Goal: Go to known website: Go to known website

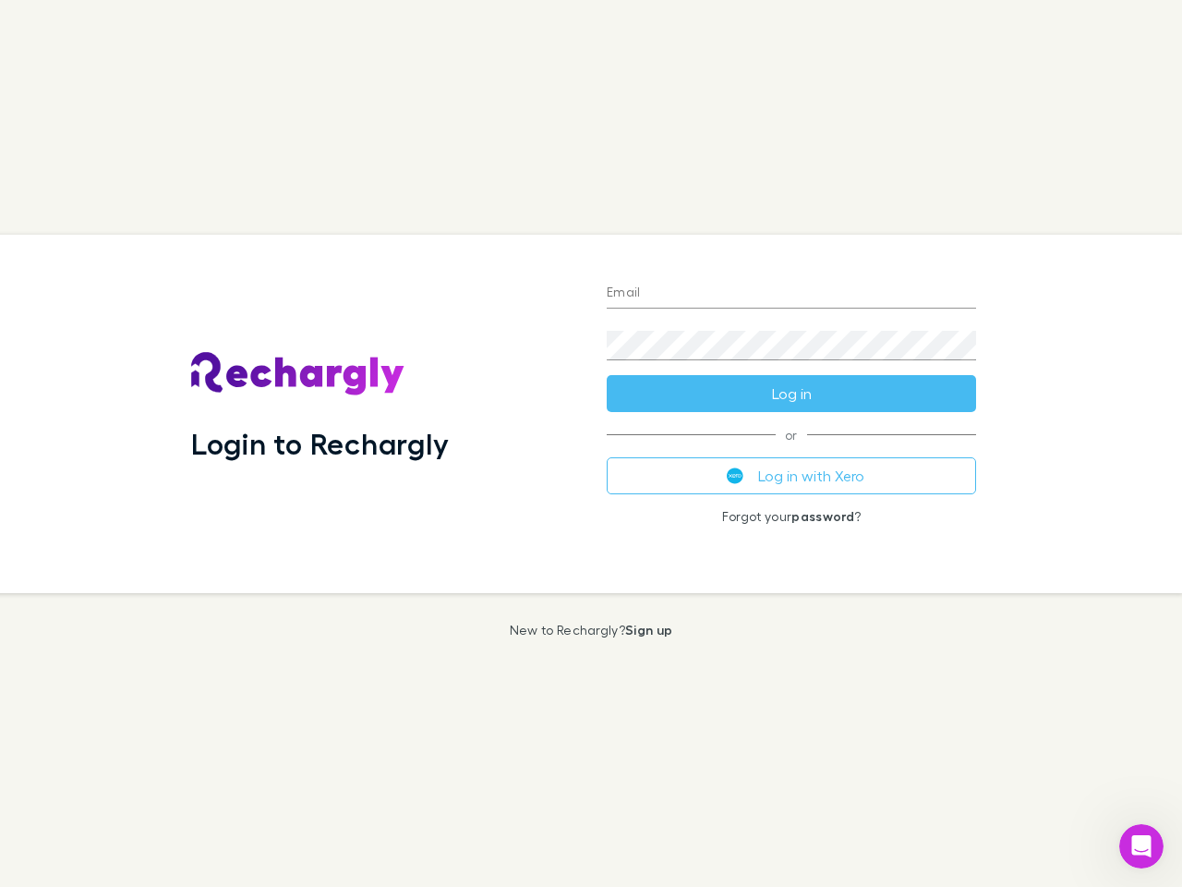
click at [591, 443] on div "Login to Rechargly" at bounding box center [384, 414] width 416 height 358
click at [791, 294] on input "Email" at bounding box center [791, 294] width 369 height 30
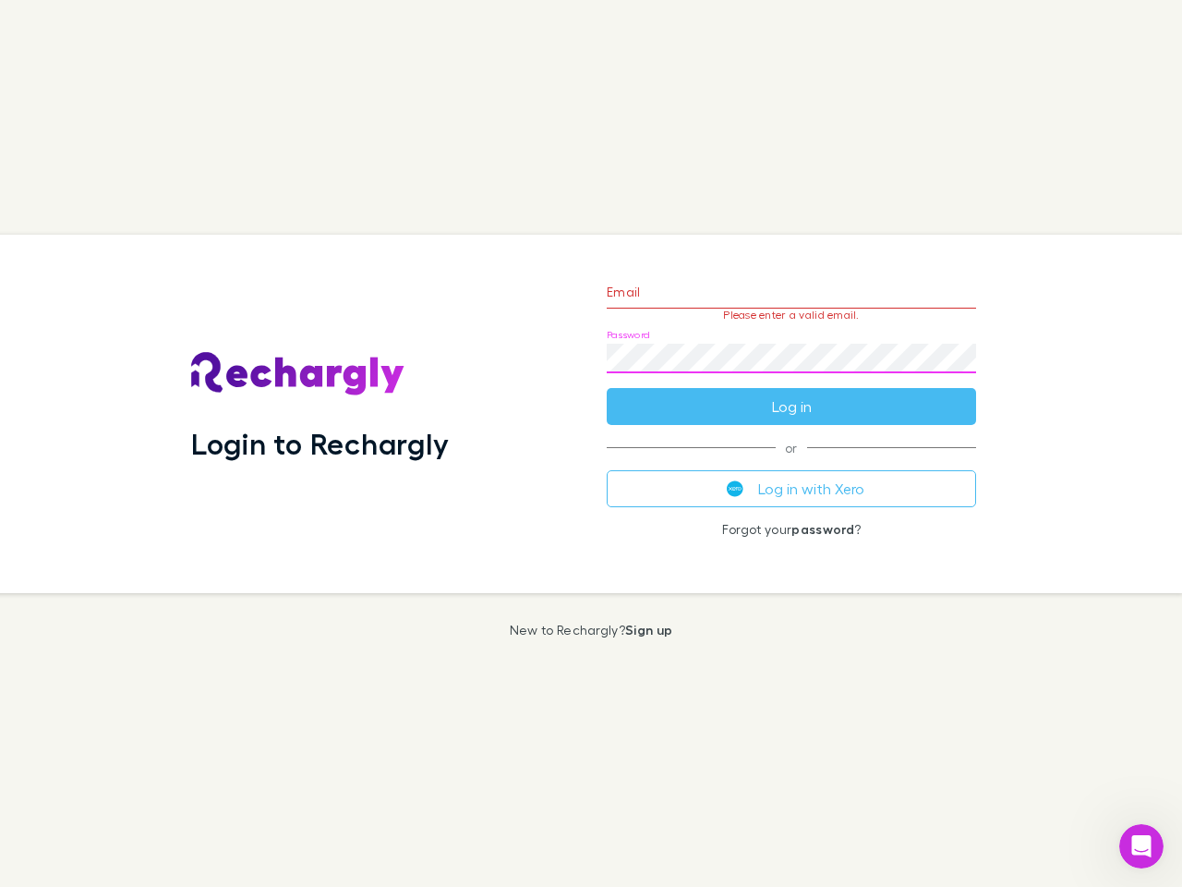
click at [791, 393] on form "Email Please enter a valid email. Password Log in" at bounding box center [791, 344] width 369 height 161
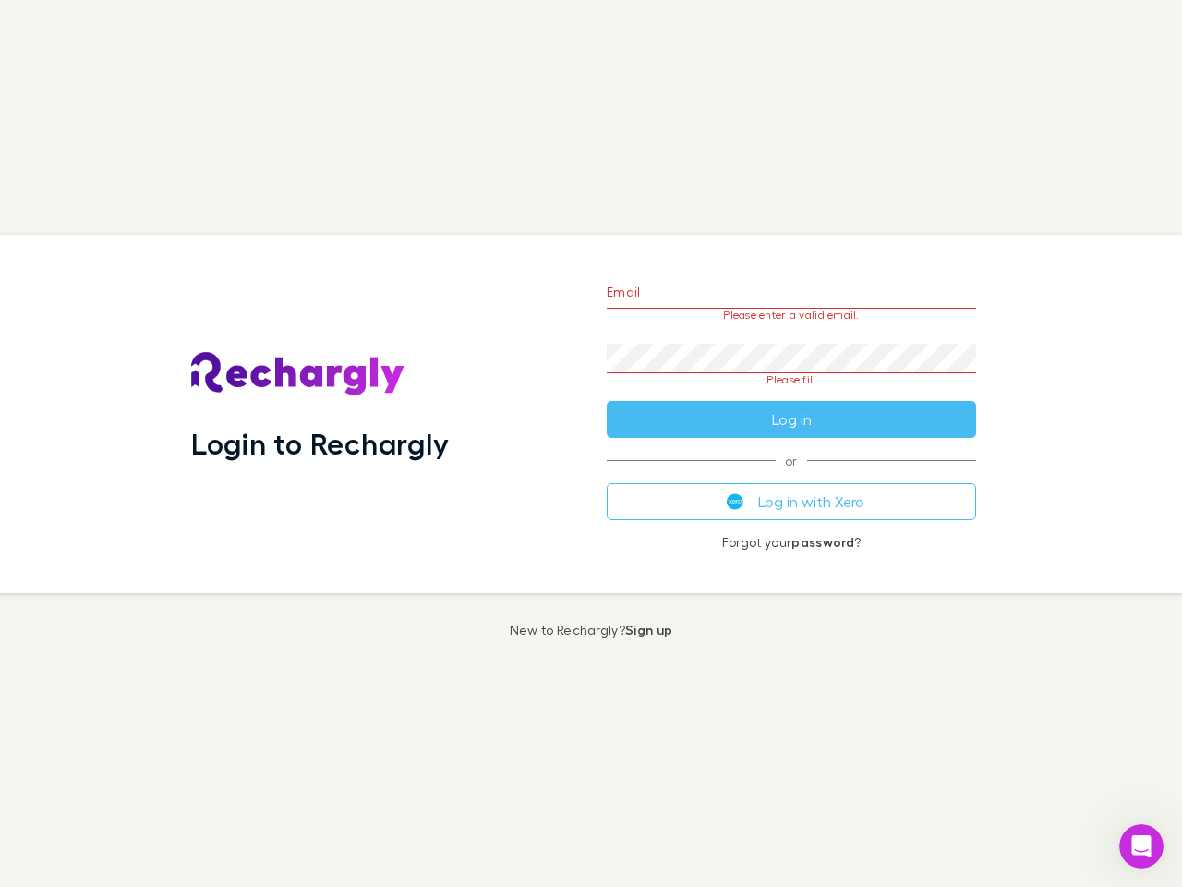
click at [791, 476] on div "Email Please enter a valid email. Password Please fill Log in or Log in with Xe…" at bounding box center [791, 414] width 399 height 358
click at [1141, 846] on icon "Open Intercom Messenger" at bounding box center [1142, 846] width 30 height 30
